Goal: Task Accomplishment & Management: Manage account settings

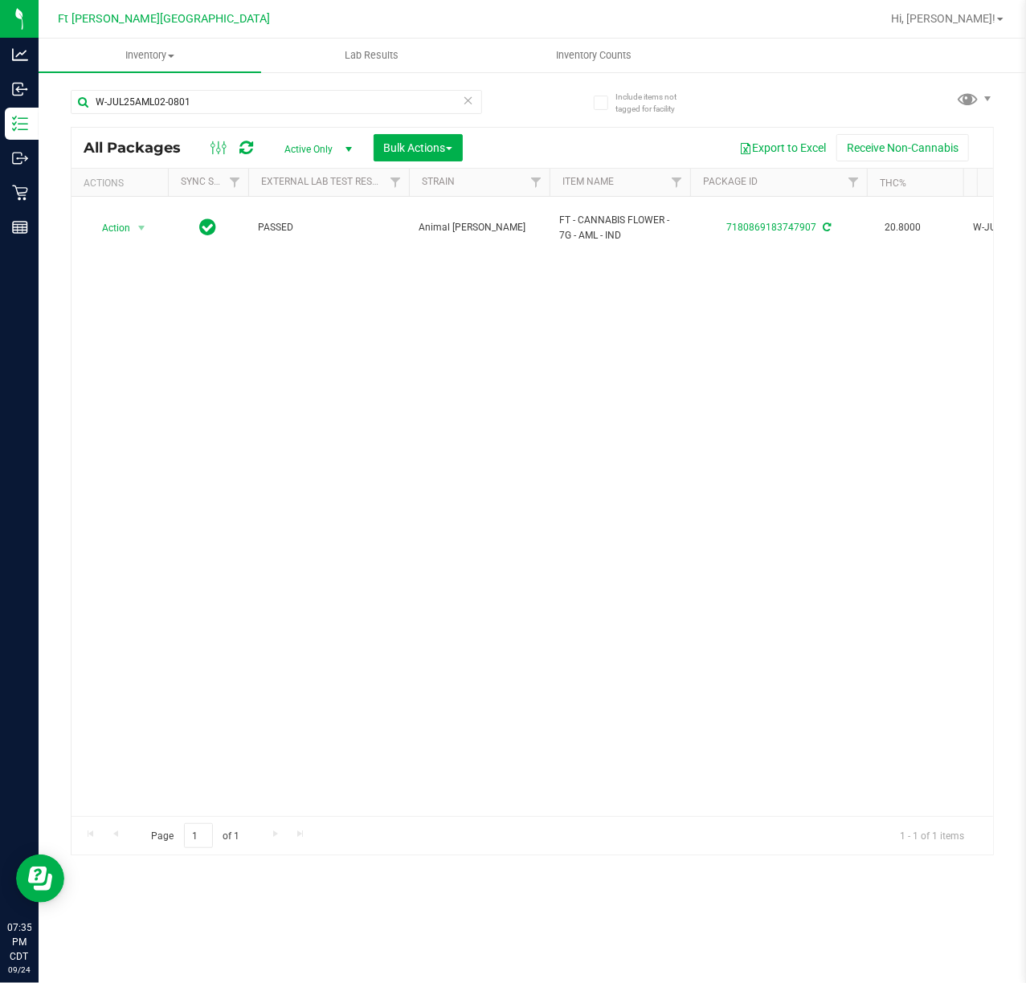
type input "W-JUL25AML02-0801"
click at [988, 18] on span "Hi, [PERSON_NAME]!" at bounding box center [943, 18] width 104 height 13
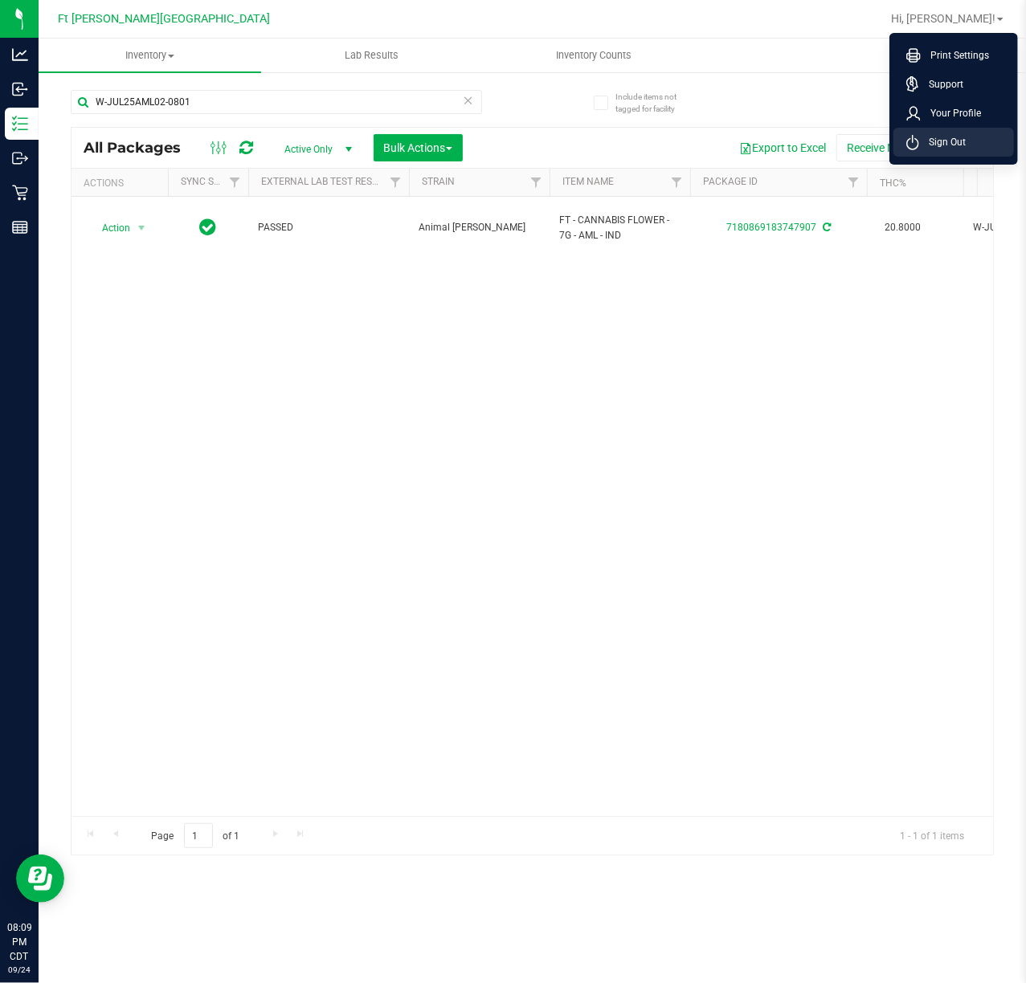
click at [945, 151] on li "Sign Out" at bounding box center [953, 142] width 120 height 29
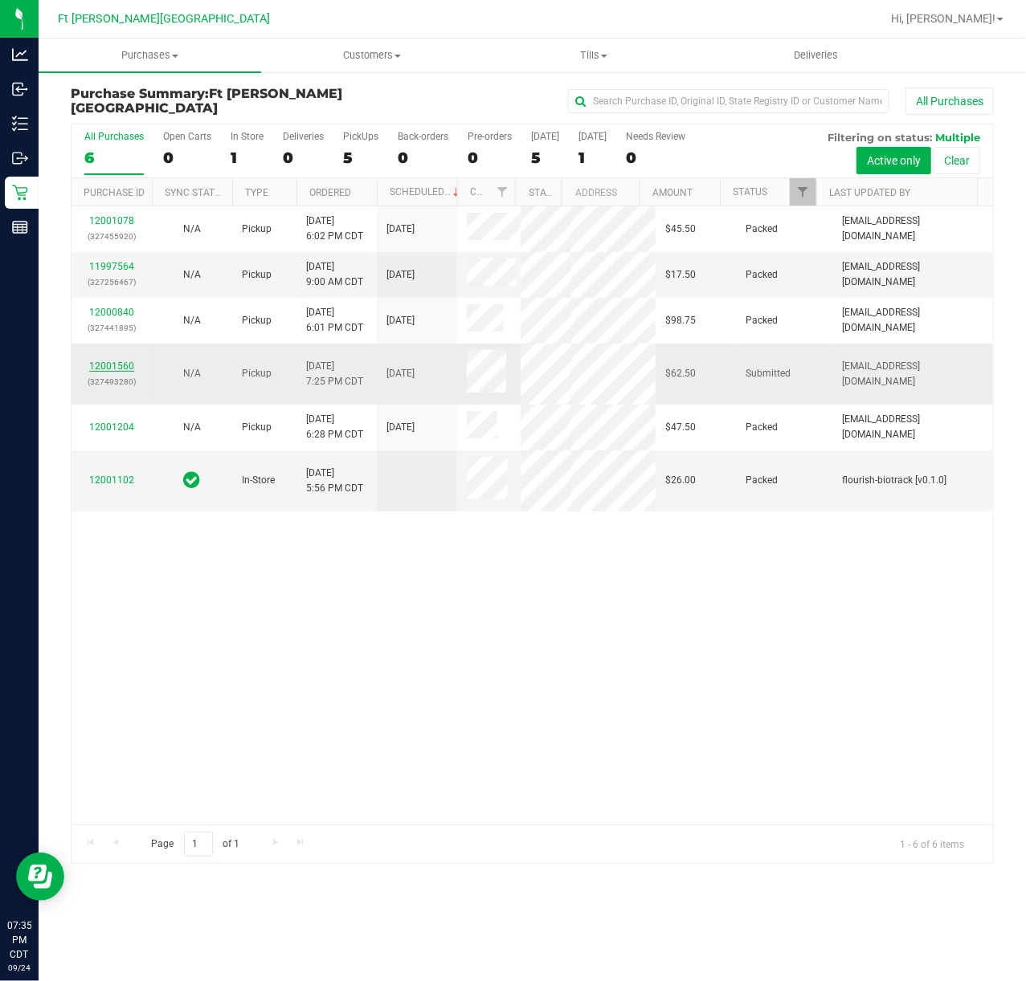
click at [112, 361] on link "12001560" at bounding box center [111, 366] width 45 height 11
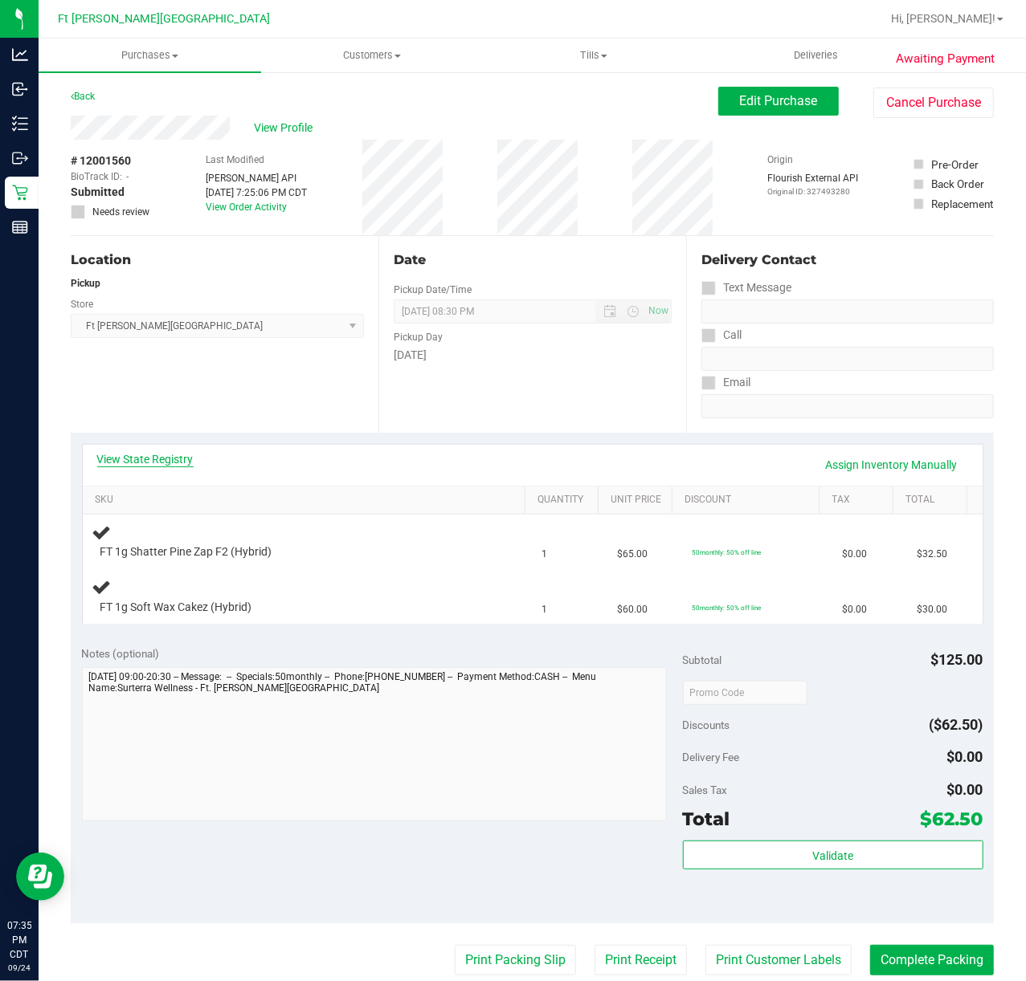
click at [185, 461] on link "View State Registry" at bounding box center [145, 459] width 96 height 16
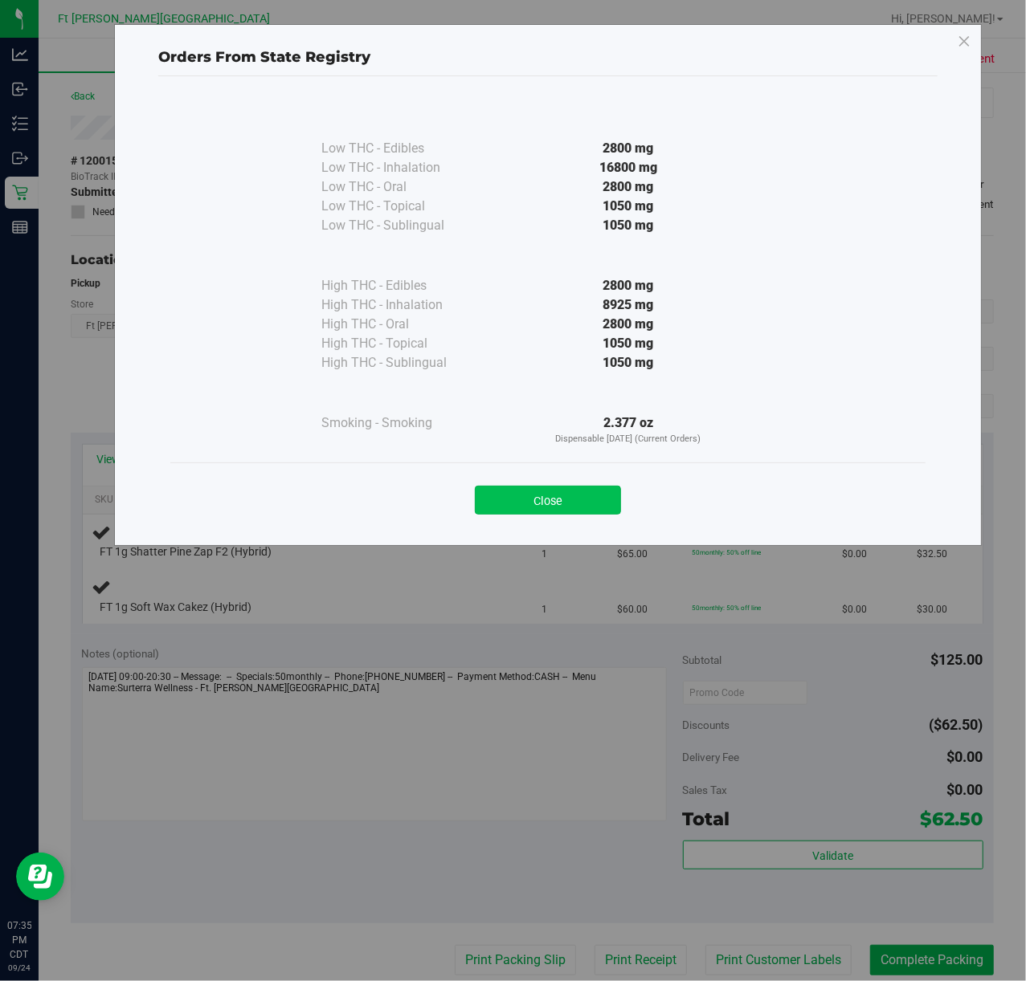
click at [604, 505] on button "Close" at bounding box center [548, 500] width 146 height 29
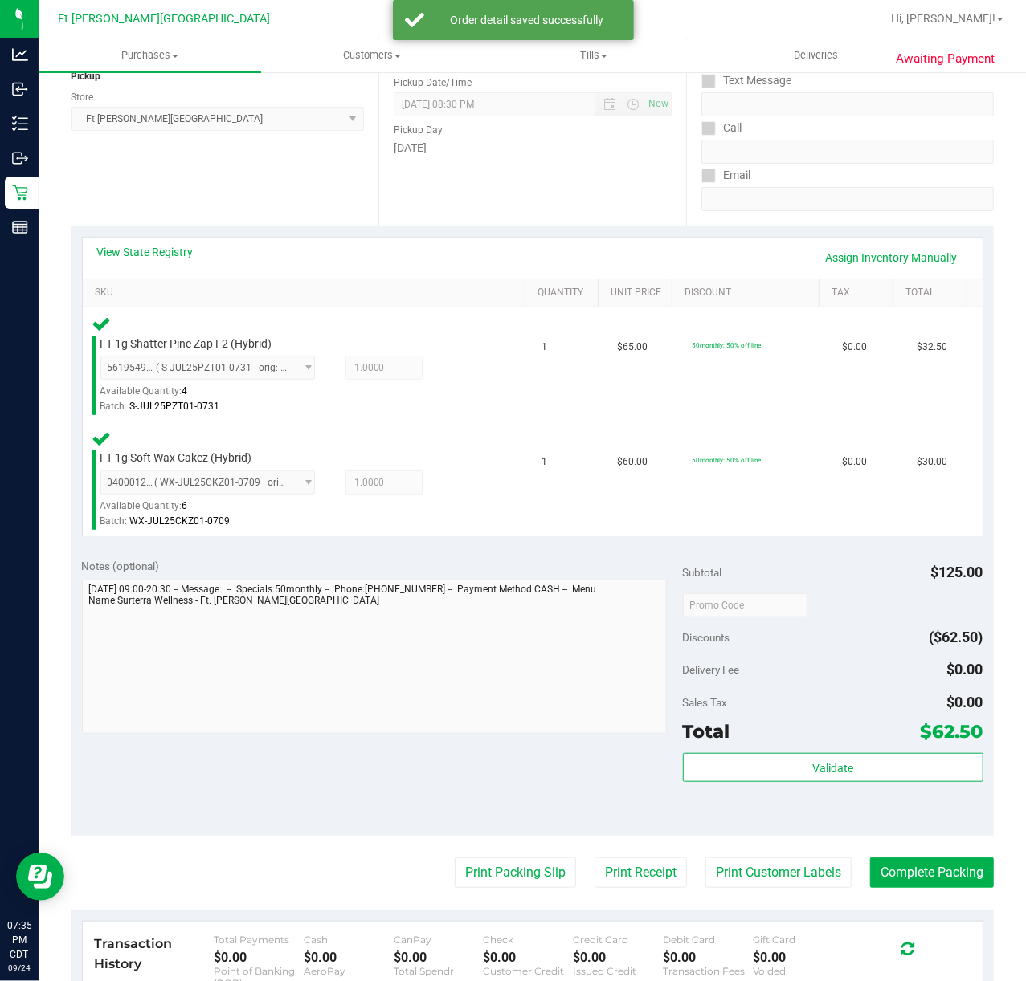
scroll to position [321, 0]
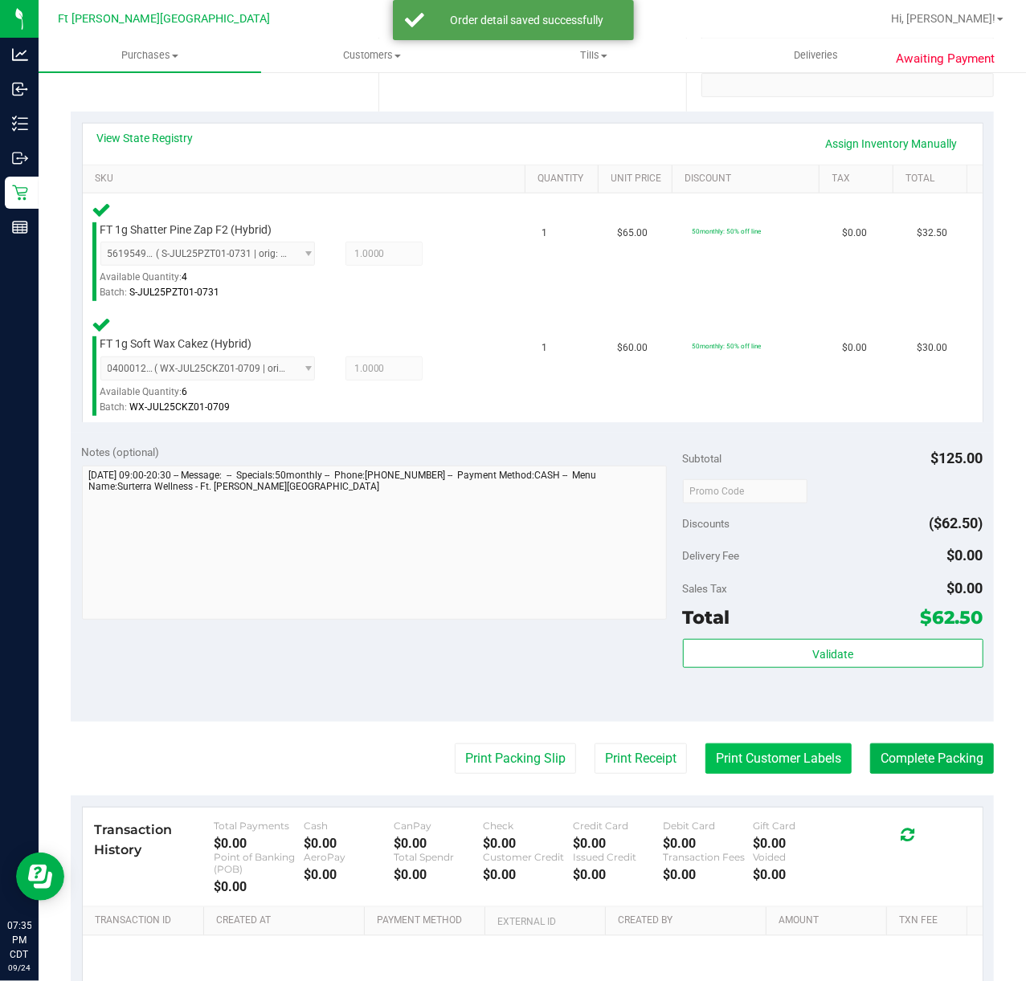
click at [789, 753] on button "Print Customer Labels" at bounding box center [778, 759] width 146 height 31
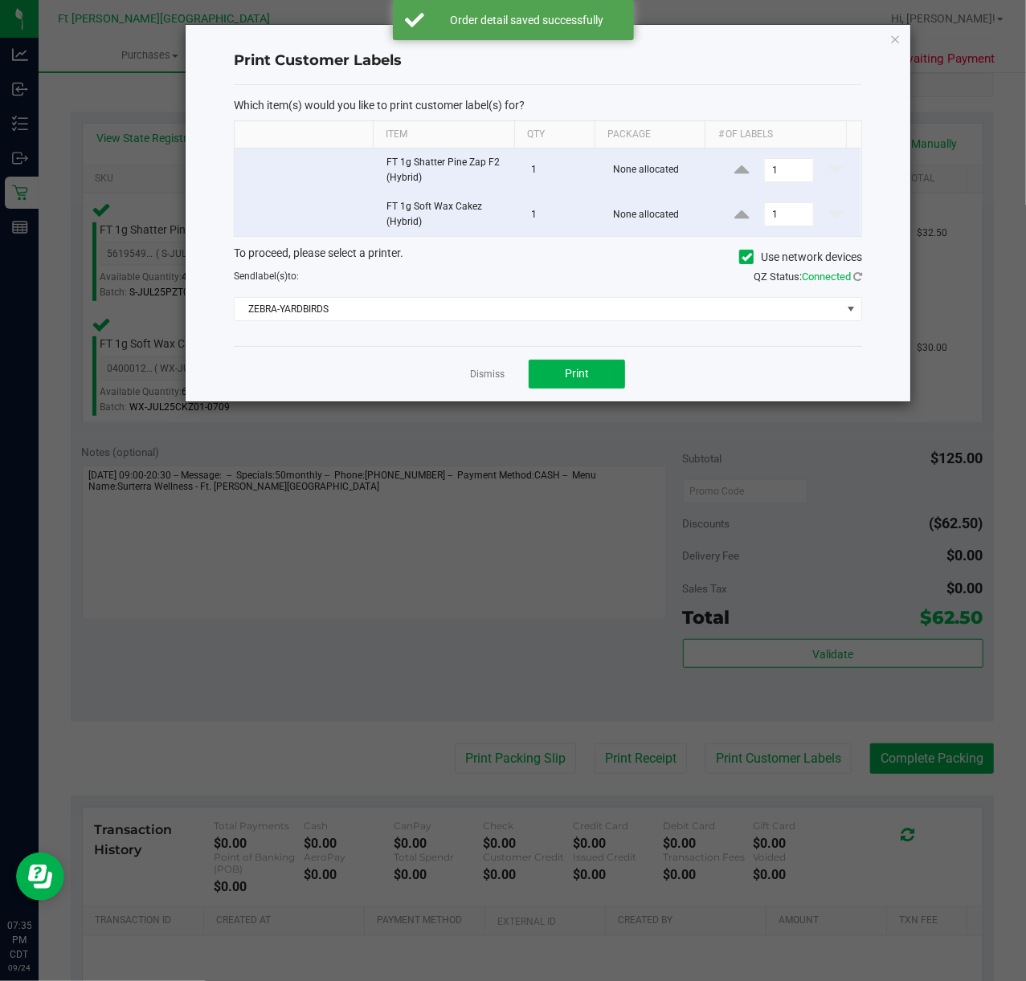
click at [573, 397] on div "Dismiss Print" at bounding box center [548, 373] width 628 height 55
click at [578, 380] on span "Print" at bounding box center [577, 373] width 24 height 13
click at [498, 373] on link "Dismiss" at bounding box center [487, 375] width 35 height 14
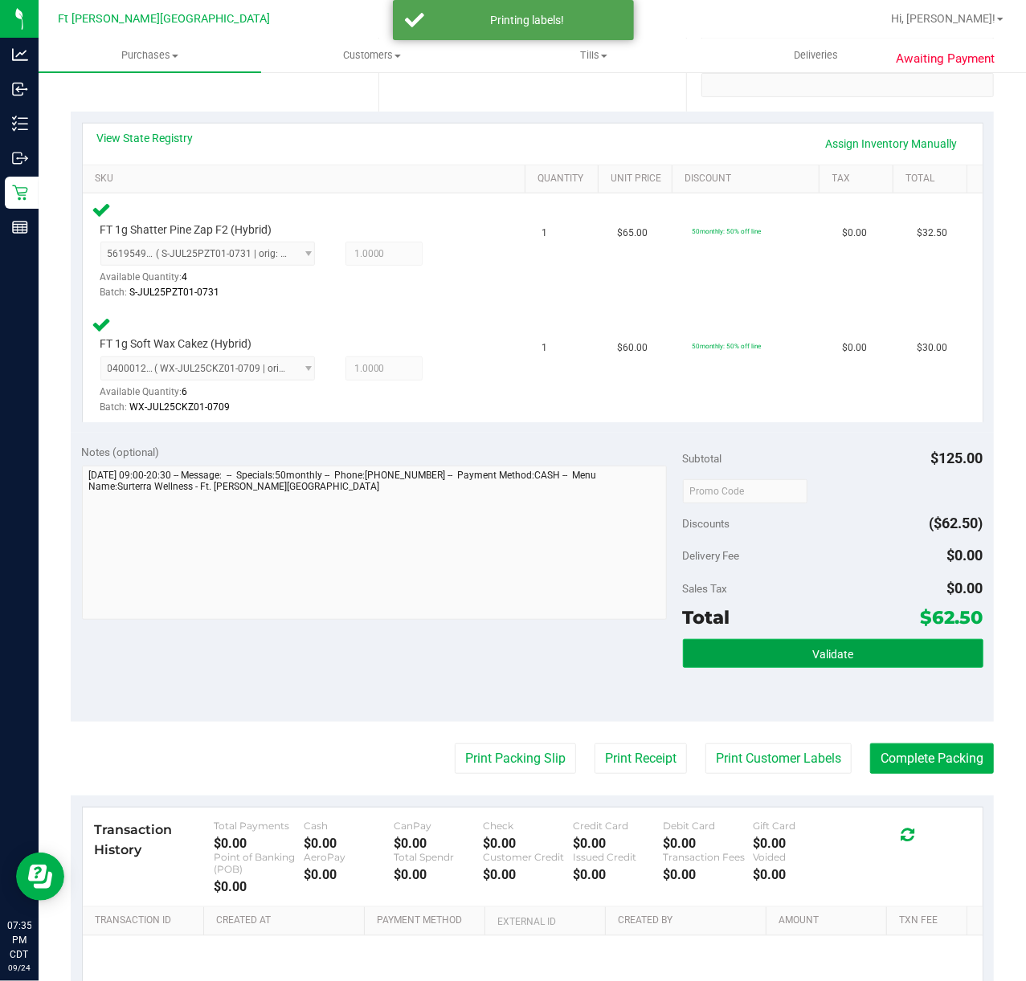
click at [785, 651] on button "Validate" at bounding box center [833, 653] width 300 height 29
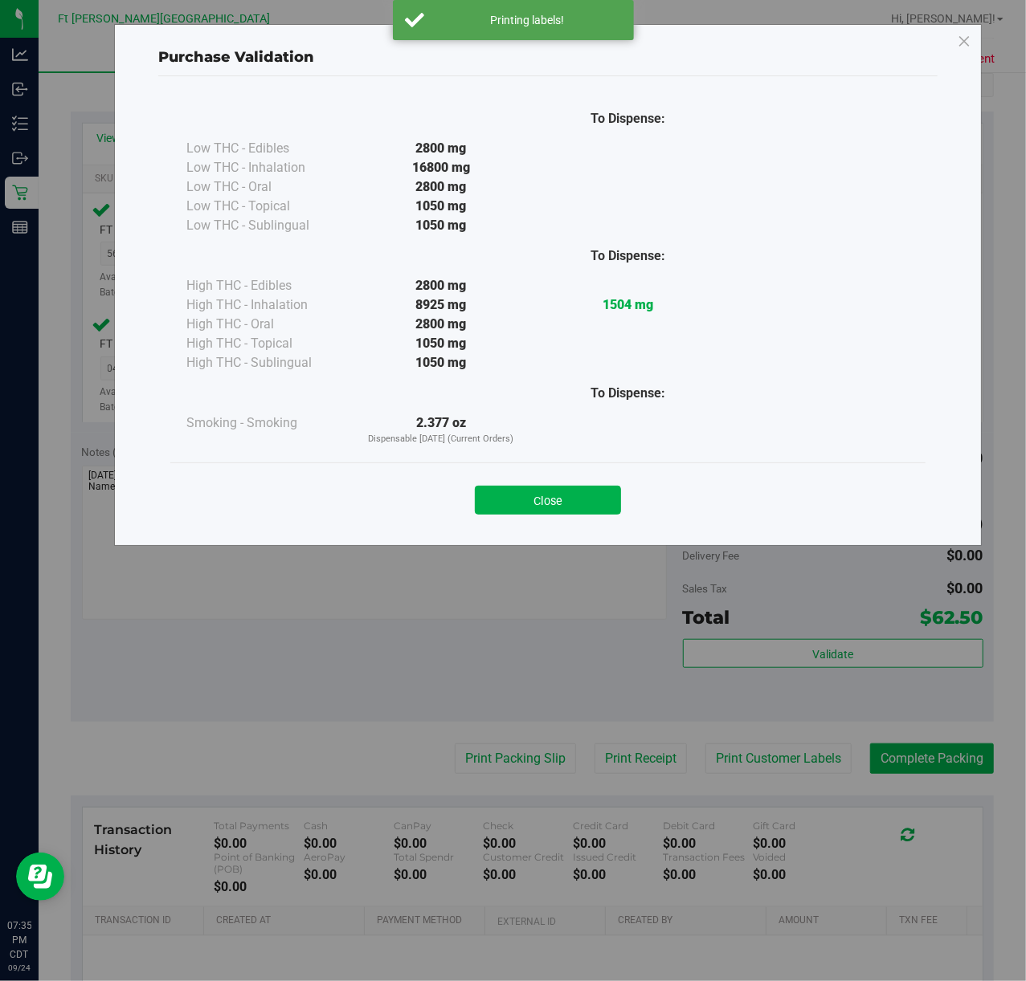
click at [541, 473] on div "Close" at bounding box center [547, 495] width 755 height 65
click at [549, 501] on button "Close" at bounding box center [548, 500] width 146 height 29
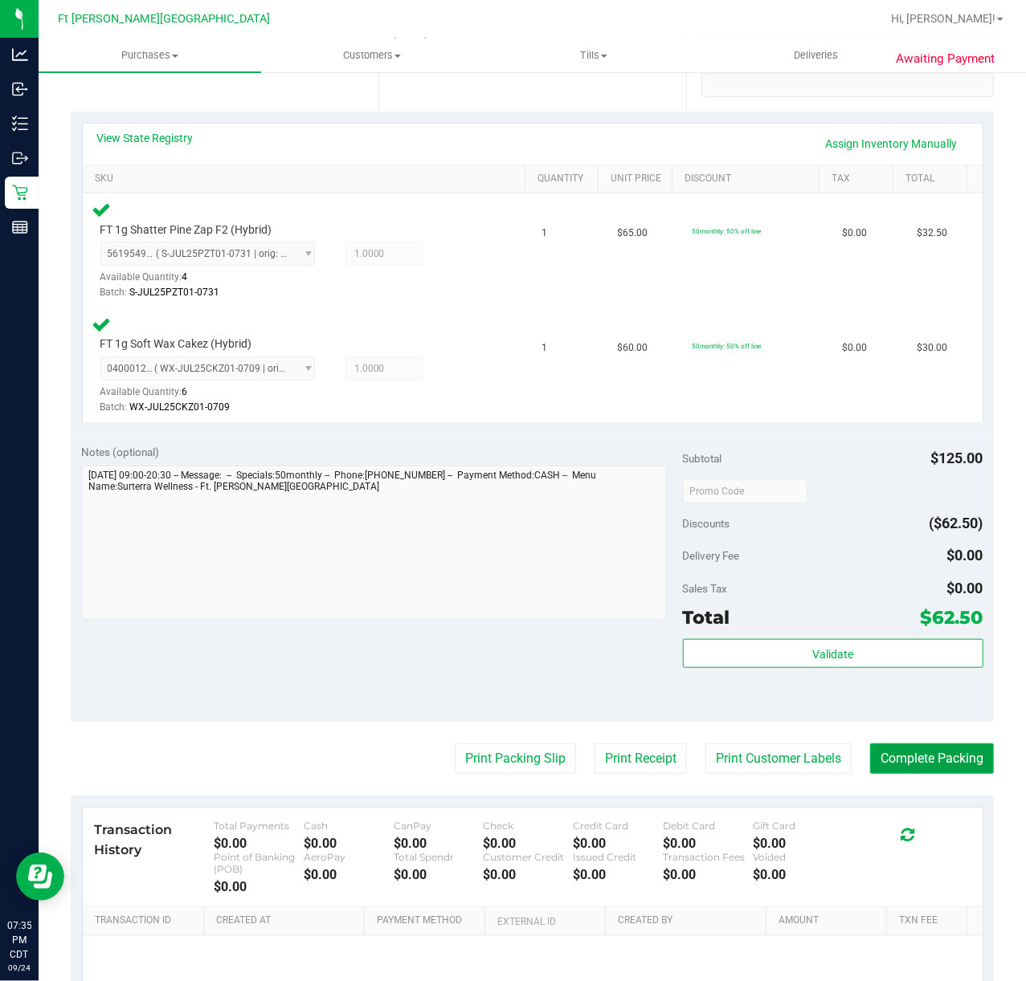
click at [906, 760] on button "Complete Packing" at bounding box center [932, 759] width 124 height 31
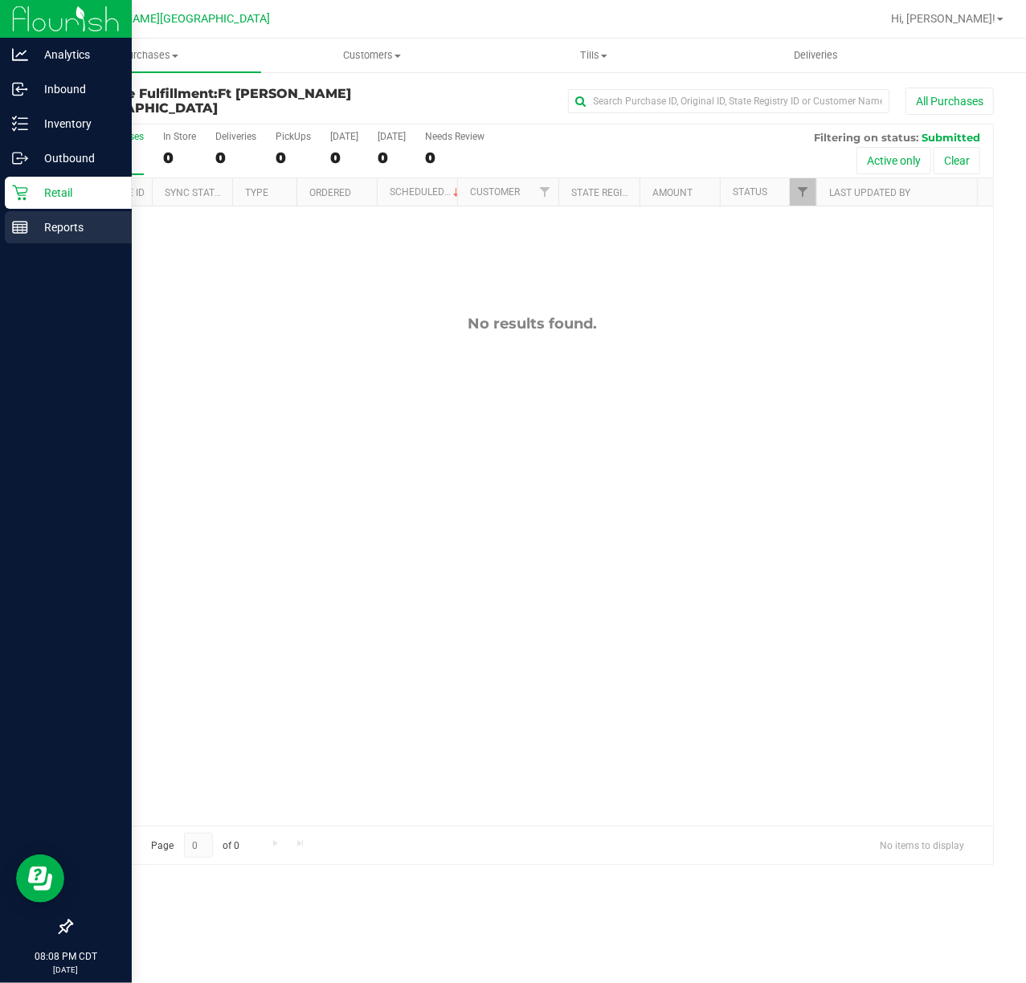
click at [75, 226] on p "Reports" at bounding box center [76, 227] width 96 height 19
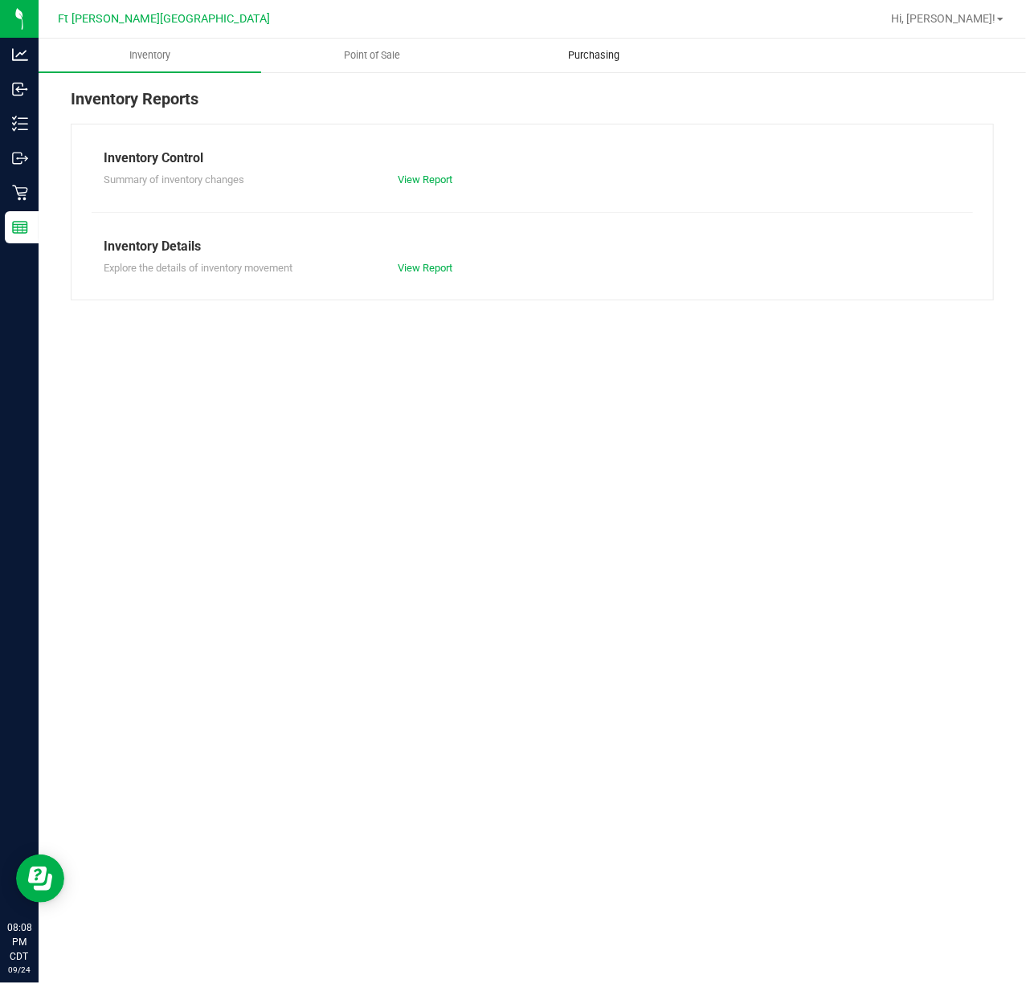
click at [595, 62] on span "Purchasing" at bounding box center [593, 55] width 95 height 14
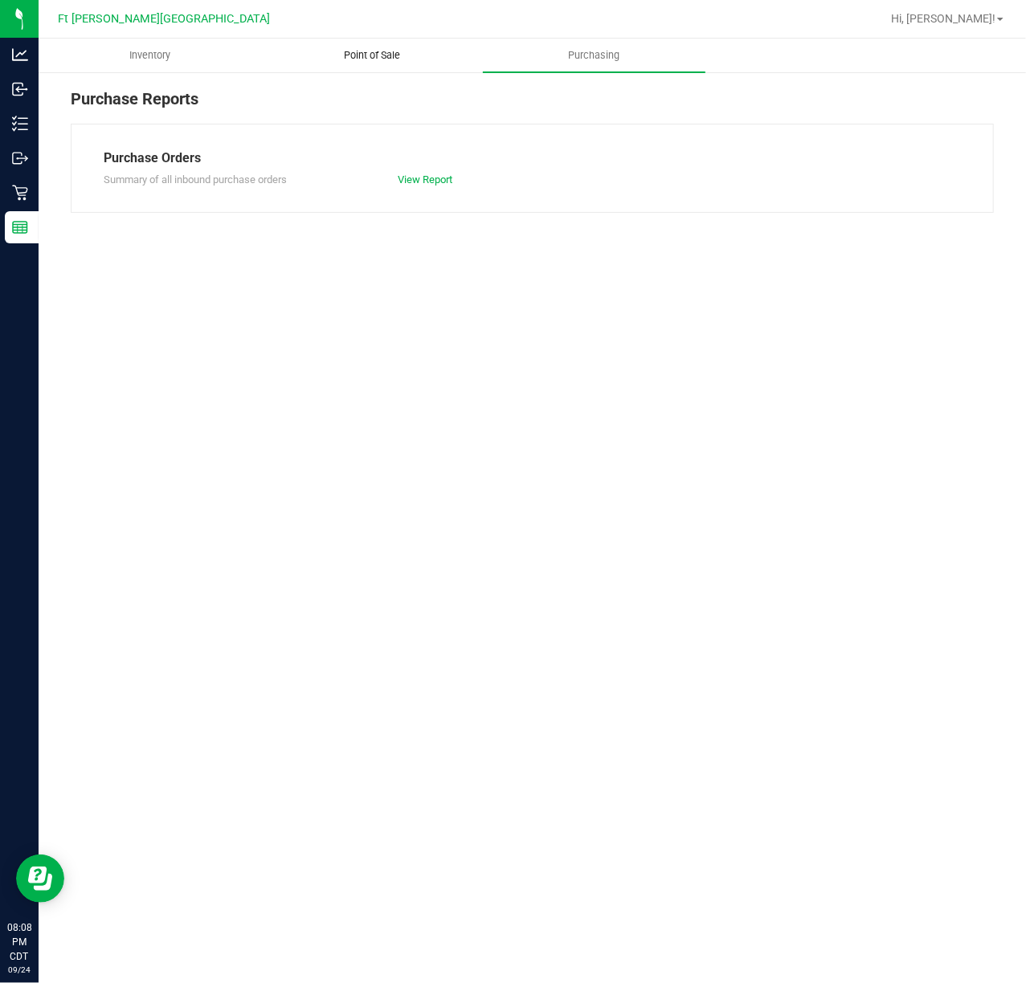
click at [415, 50] on span "Point of Sale" at bounding box center [372, 55] width 100 height 14
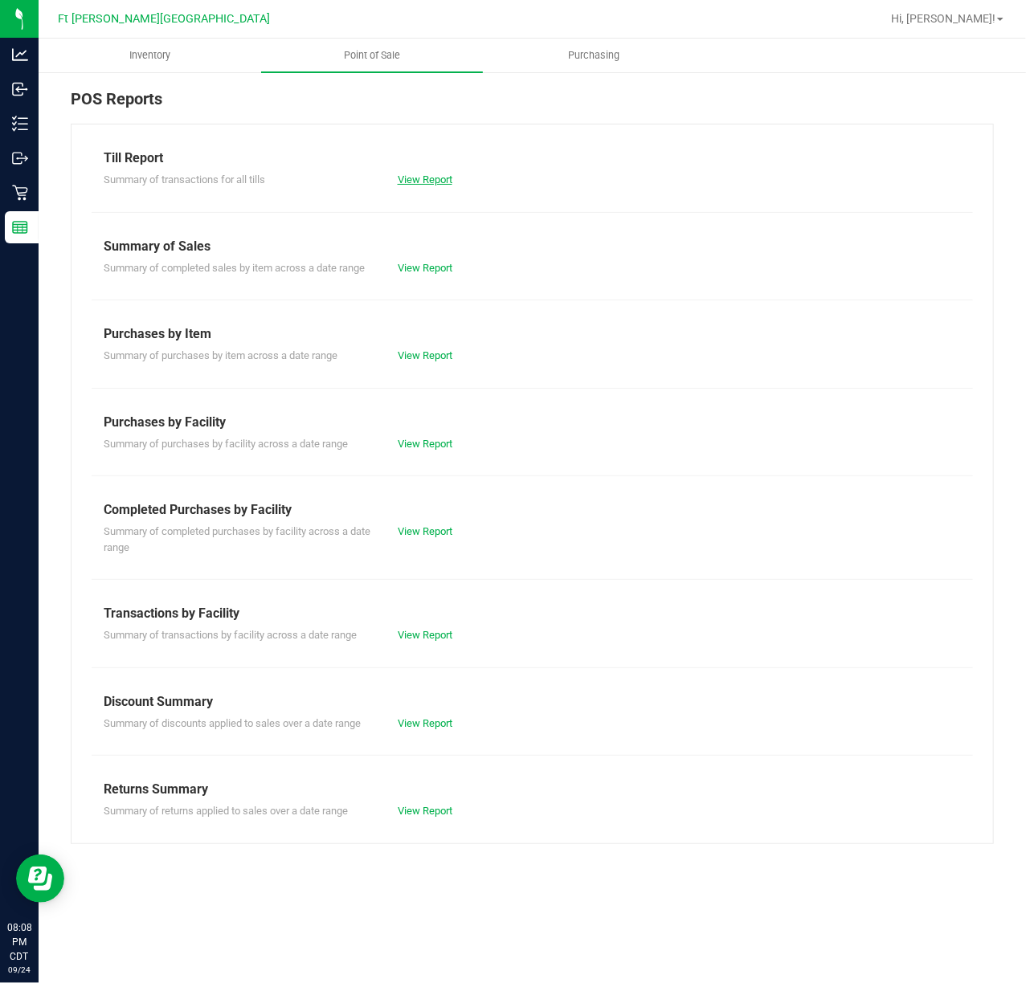
click at [441, 177] on link "View Report" at bounding box center [425, 179] width 55 height 12
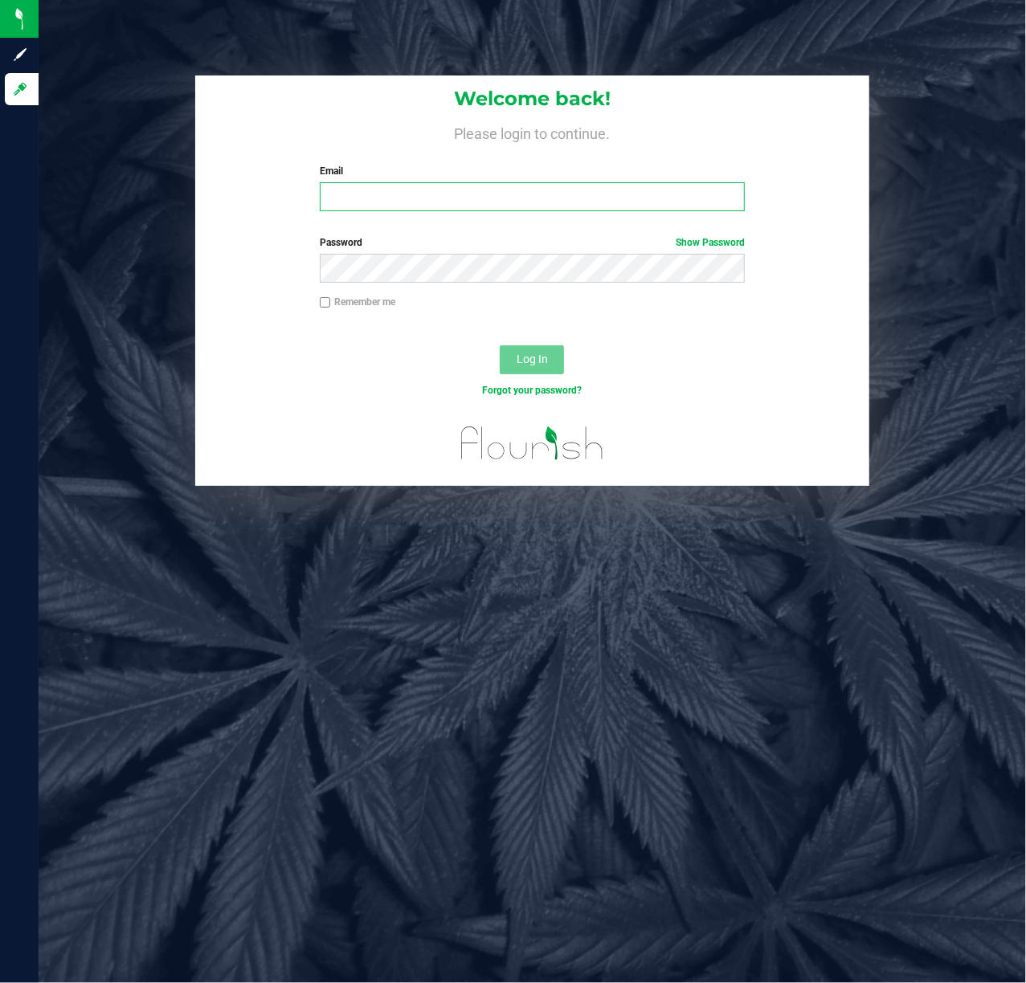
click at [335, 199] on input "Email" at bounding box center [533, 196] width 426 height 29
type input "[EMAIL_ADDRESS][DOMAIN_NAME]"
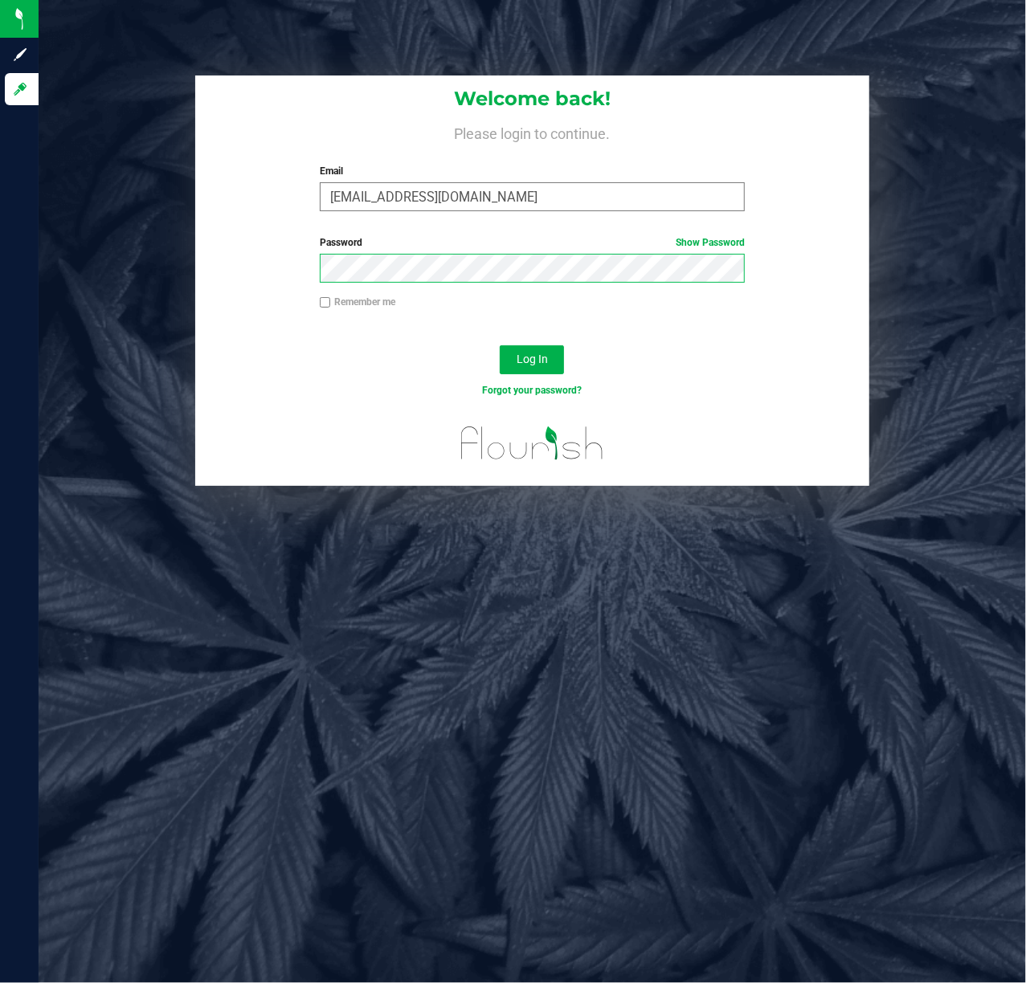
click at [500, 345] on button "Log In" at bounding box center [532, 359] width 64 height 29
